Goal: Task Accomplishment & Management: Manage account settings

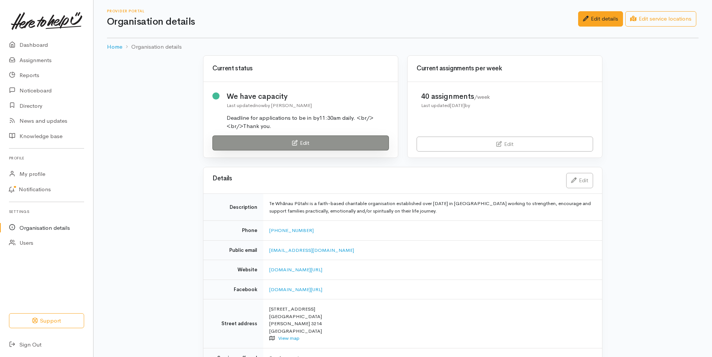
click at [314, 144] on link "Edit" at bounding box center [301, 142] width 177 height 15
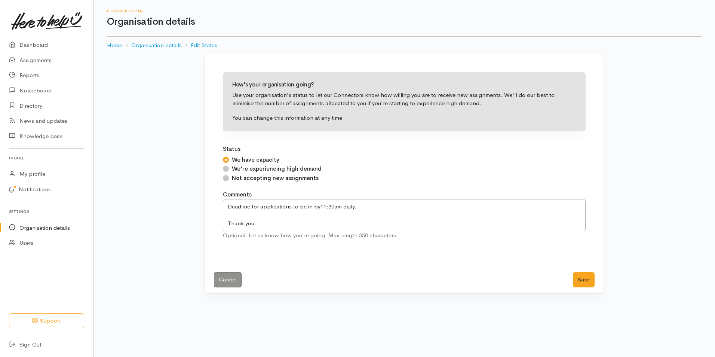
click at [225, 180] on input "Not accepting new assignments" at bounding box center [226, 178] width 6 height 6
radio input "true"
click at [576, 281] on button "Save" at bounding box center [584, 279] width 22 height 15
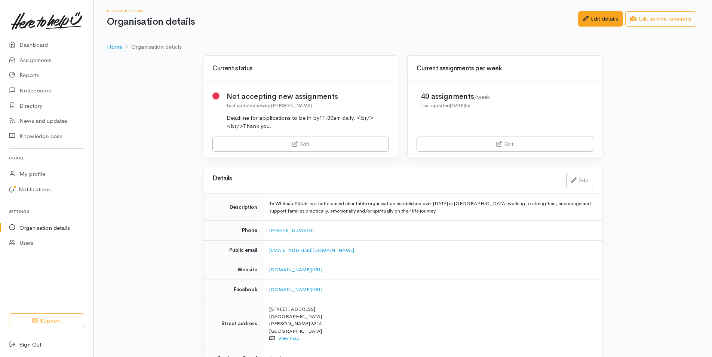
click at [39, 343] on link "Sign Out" at bounding box center [46, 344] width 93 height 15
